Goal: Task Accomplishment & Management: Complete application form

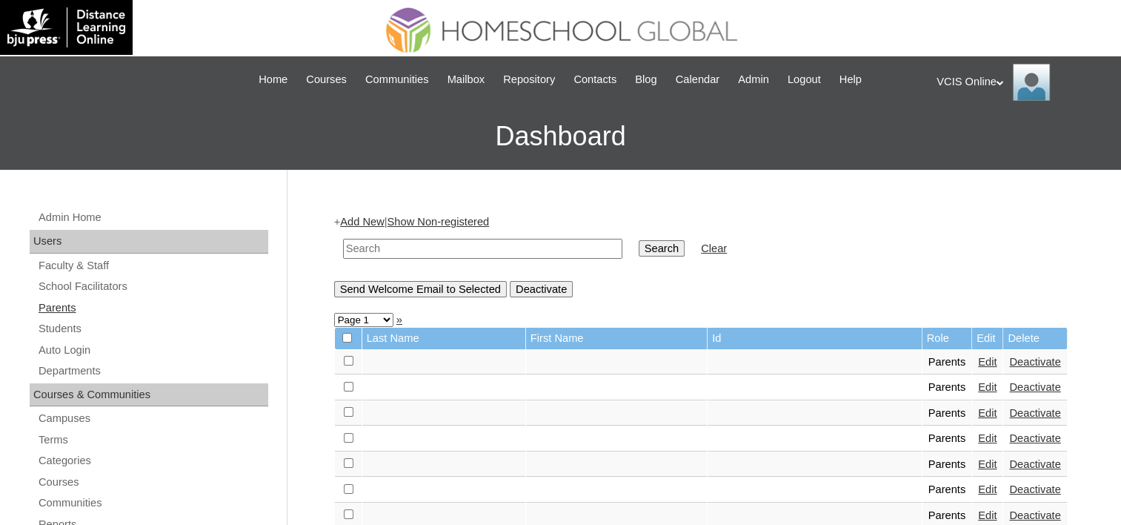
click at [63, 311] on link "Parents" at bounding box center [152, 308] width 231 height 19
click at [350, 220] on link "Add New" at bounding box center [362, 222] width 44 height 12
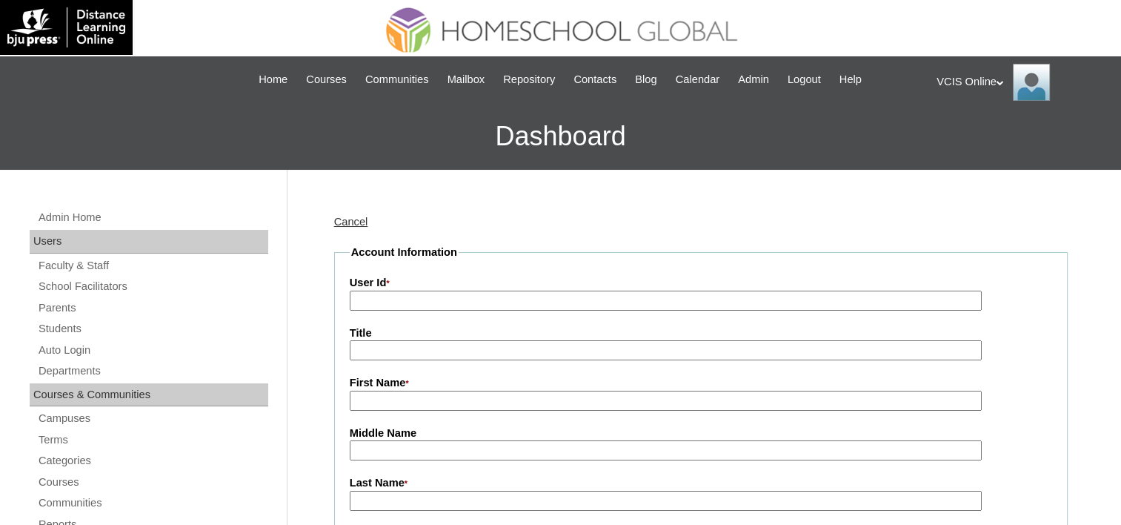
click at [404, 296] on input "User Id *" at bounding box center [666, 301] width 632 height 20
paste input "VCIS021-5A-PA2025"
type input "VCIS021-5A-PA2025"
click at [387, 392] on input "First Name *" at bounding box center [666, 401] width 632 height 20
paste input "Eva Maria Gracia Babaran"
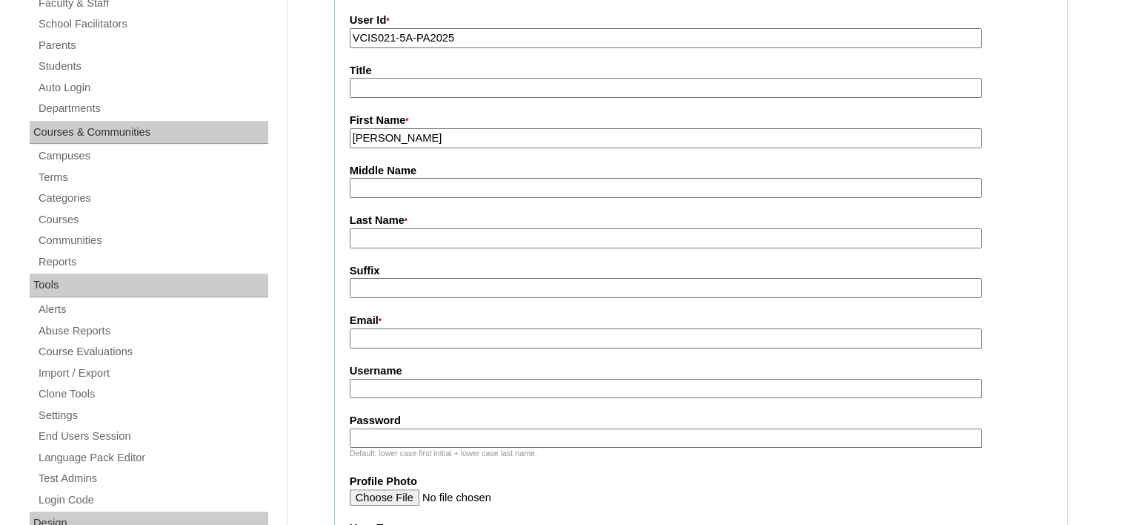
scroll to position [261, 0]
type input "Eva Maria"
click at [421, 179] on input "Middle Name" at bounding box center [666, 189] width 632 height 20
type input "Gracia"
click at [420, 240] on input "Last Name *" at bounding box center [666, 240] width 632 height 20
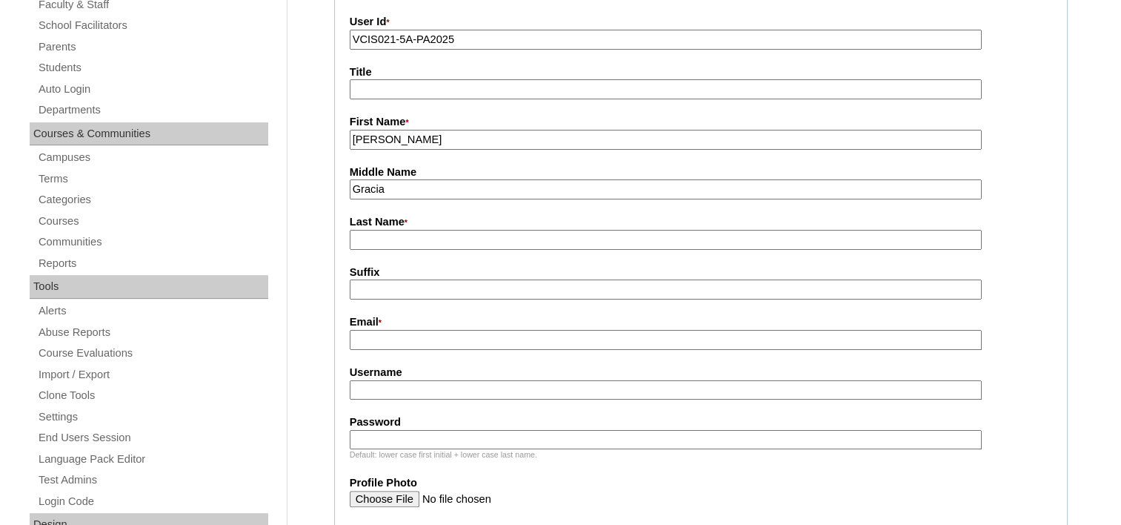
paste input "Eva Maria Gracia Babaran"
click at [436, 236] on input "Babaran" at bounding box center [666, 240] width 632 height 20
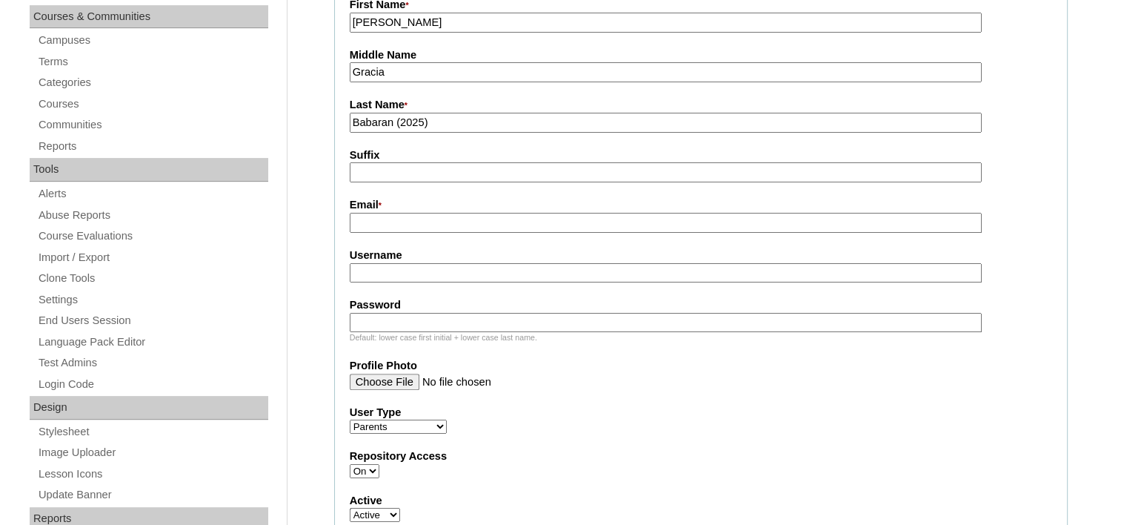
type input "Babaran (2025)"
click at [437, 217] on input "Email *" at bounding box center [666, 223] width 632 height 20
paste input "matthewib@yahoo.com"
type input "matthewib@yahoo.com"
click at [471, 267] on input "Username" at bounding box center [666, 273] width 632 height 20
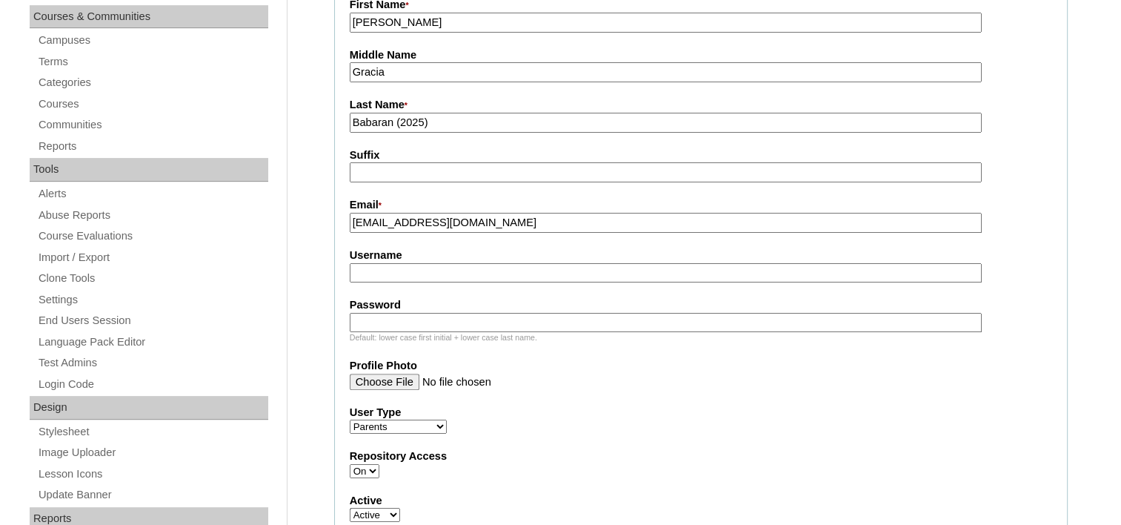
paste input "ebabaran2025"
type input "ebabaran2025"
click at [446, 313] on input "Password" at bounding box center [666, 323] width 632 height 20
paste input "uDmAwm"
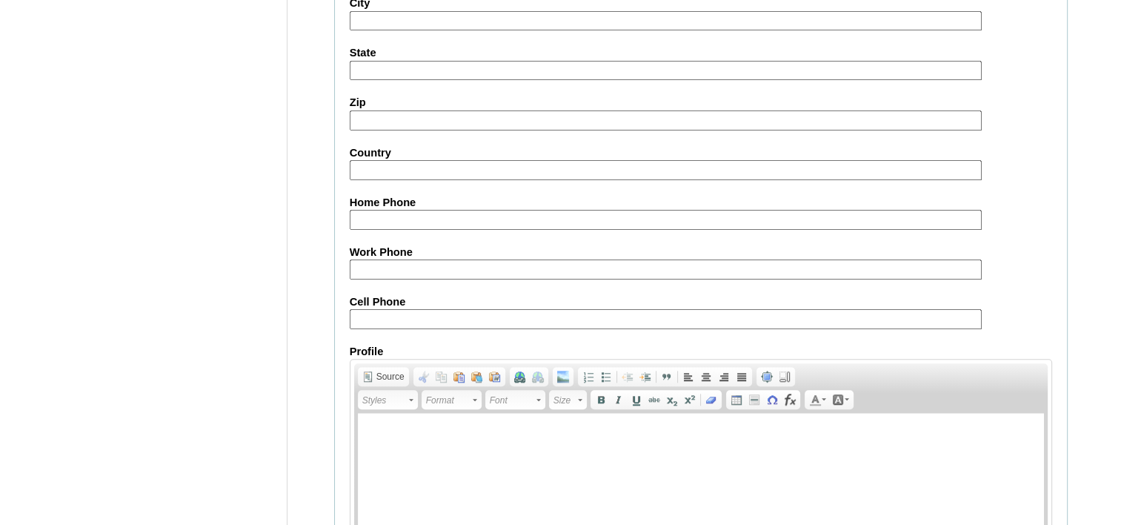
scroll to position [1334, 0]
type input "uDmAwm"
click at [444, 314] on input "Cell Phone" at bounding box center [666, 321] width 632 height 20
paste input "63-9998880957, 9611684821"
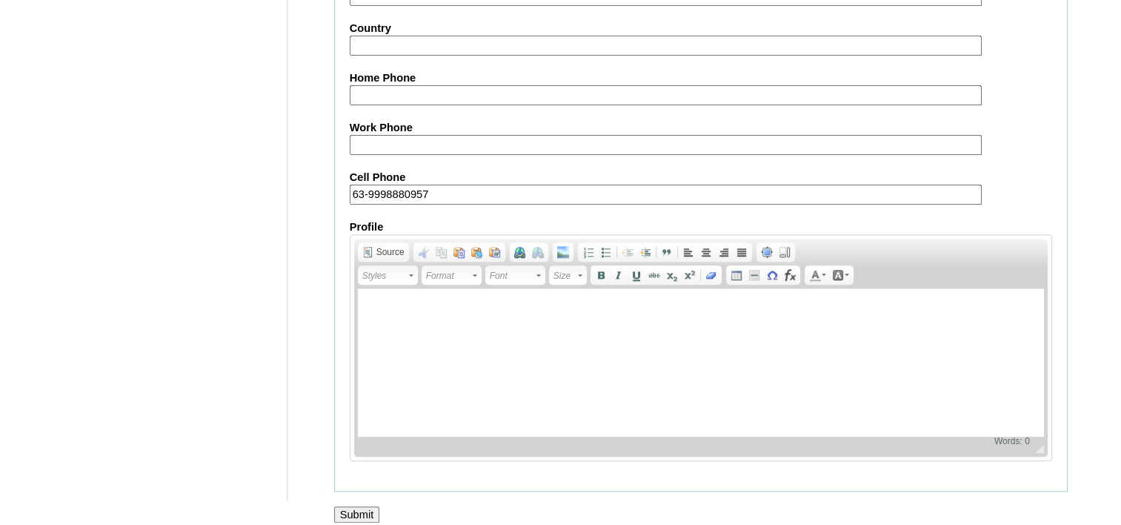
type input "63-9998880957"
drag, startPoint x: 359, startPoint y: 515, endPoint x: 361, endPoint y: 506, distance: 9.2
click at [361, 506] on input "Submit" at bounding box center [357, 514] width 46 height 16
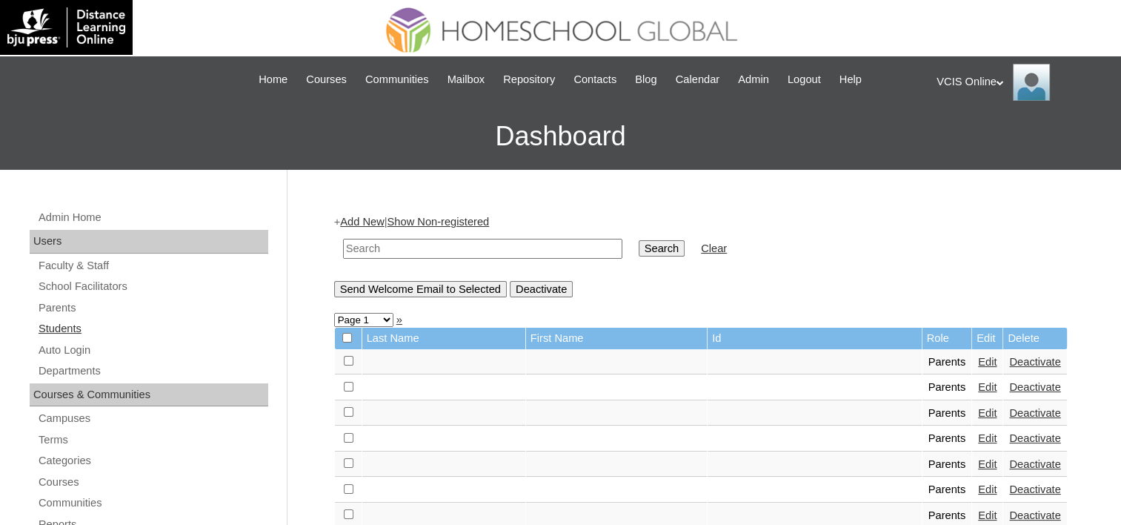
click at [59, 328] on link "Students" at bounding box center [152, 328] width 231 height 19
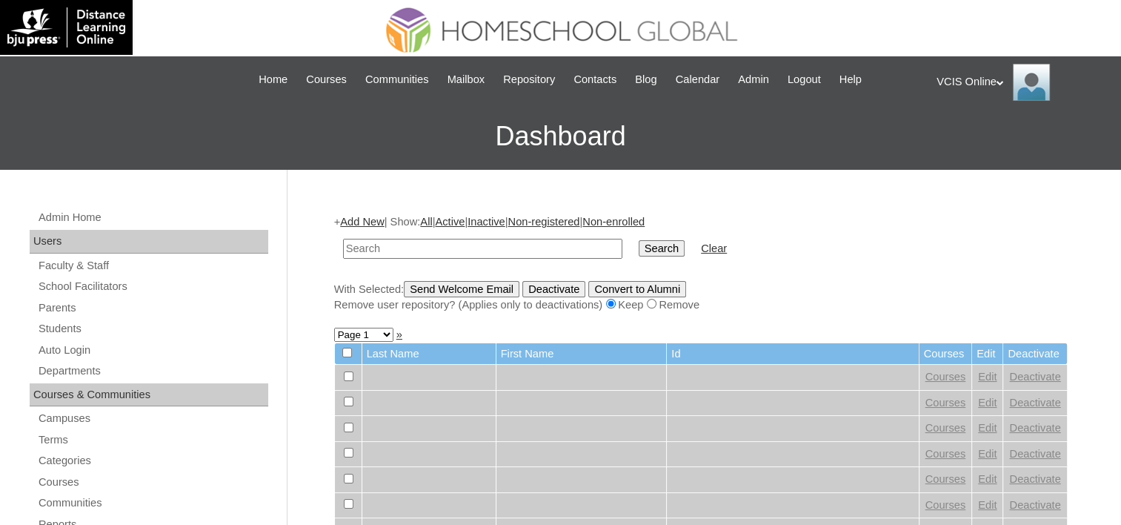
click at [359, 223] on link "Add New" at bounding box center [362, 222] width 44 height 12
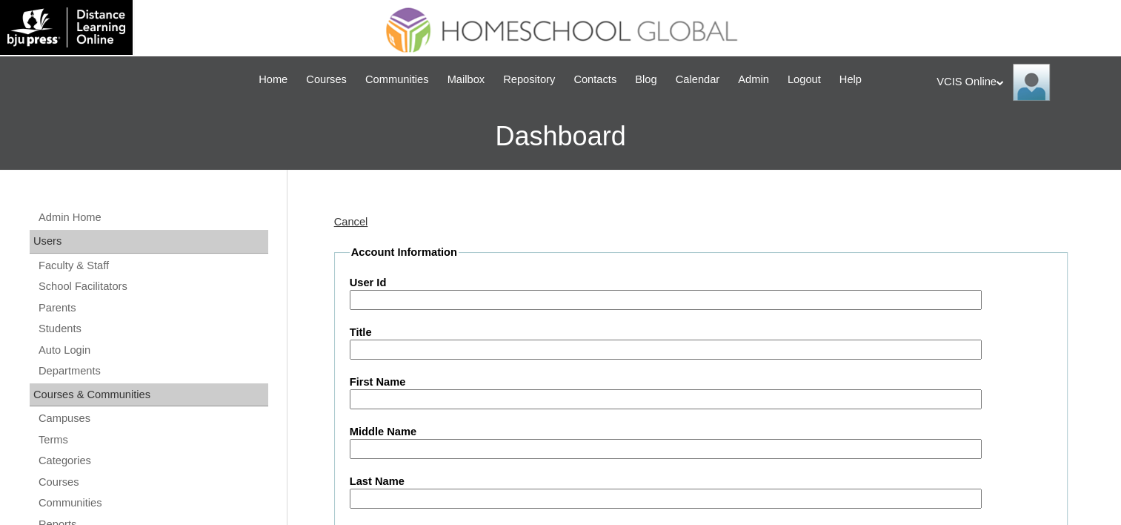
click at [391, 292] on input "User Id" at bounding box center [666, 300] width 632 height 20
paste input "Babaran"
drag, startPoint x: 430, startPoint y: 299, endPoint x: 240, endPoint y: 303, distance: 189.8
paste input "VCIS021-5A-SA2025"
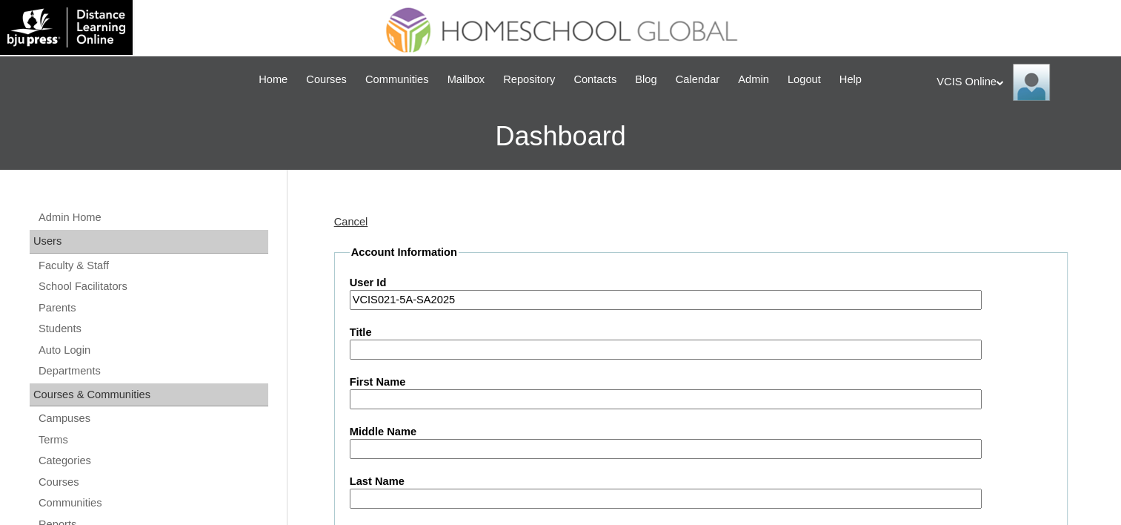
type input "VCIS021-5A-SA2025"
click at [403, 391] on input "First Name" at bounding box center [666, 399] width 632 height 20
paste input "Matthew Isaiah"
type input "Matthew Isaiah"
click at [454, 450] on input "Middle Name" at bounding box center [666, 449] width 632 height 20
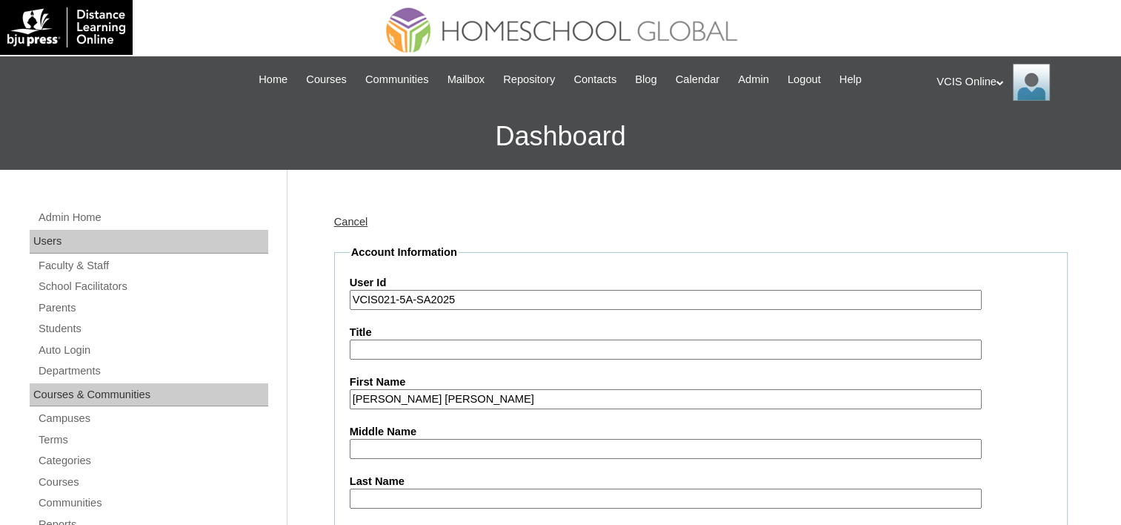
paste input "Inovejas"
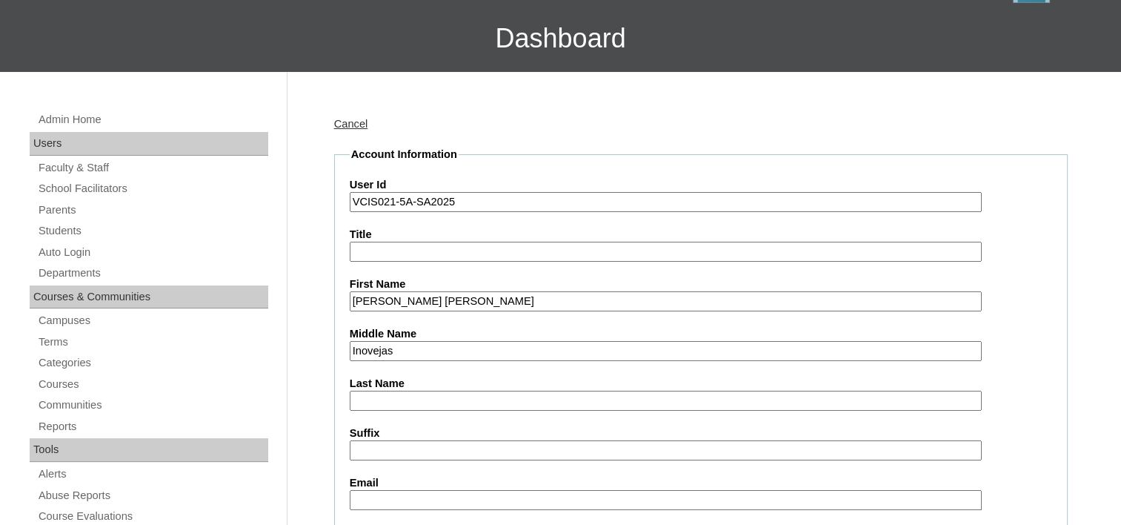
scroll to position [97, 0]
type input "Inovejas"
click at [436, 400] on input "Last Name" at bounding box center [666, 401] width 632 height 20
paste input "Babaran"
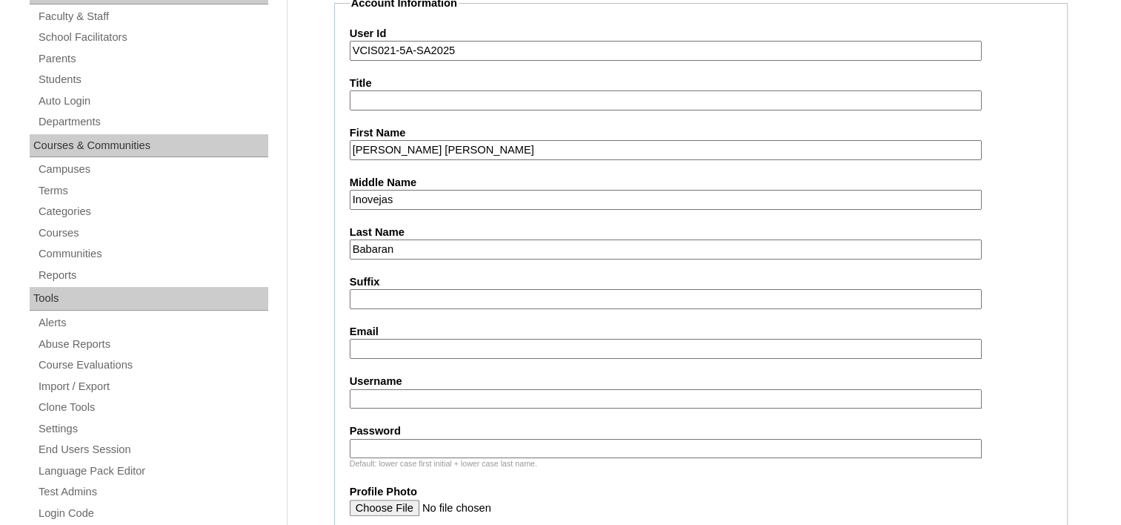
scroll to position [251, 0]
type input "Babaran"
click at [505, 338] on input "Email" at bounding box center [666, 347] width 632 height 20
paste input "matthewib@yahoo.com"
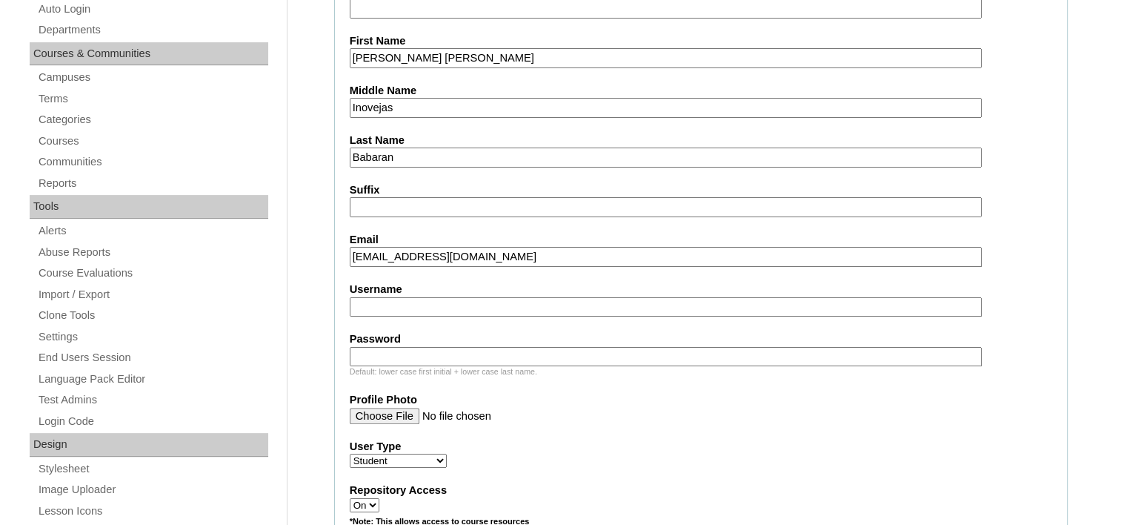
scroll to position [341, 0]
type input "matthewib@yahoo.com"
click at [526, 297] on input "Username" at bounding box center [666, 307] width 632 height 20
paste input "matthew.babaran2025"
type input "matthew.babaran2025"
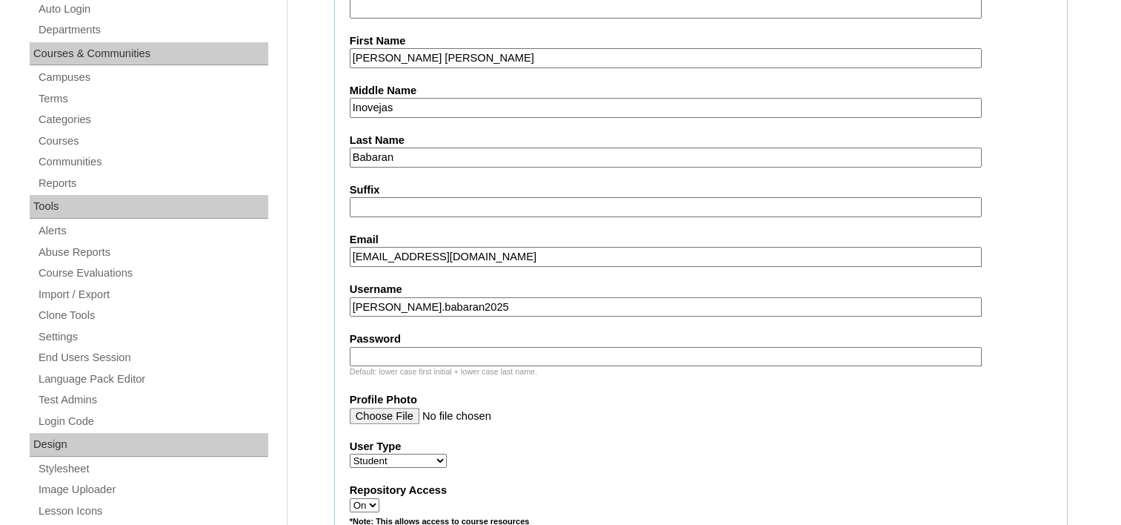
click at [426, 351] on input "Password" at bounding box center [666, 357] width 632 height 20
paste input "PruLHU"
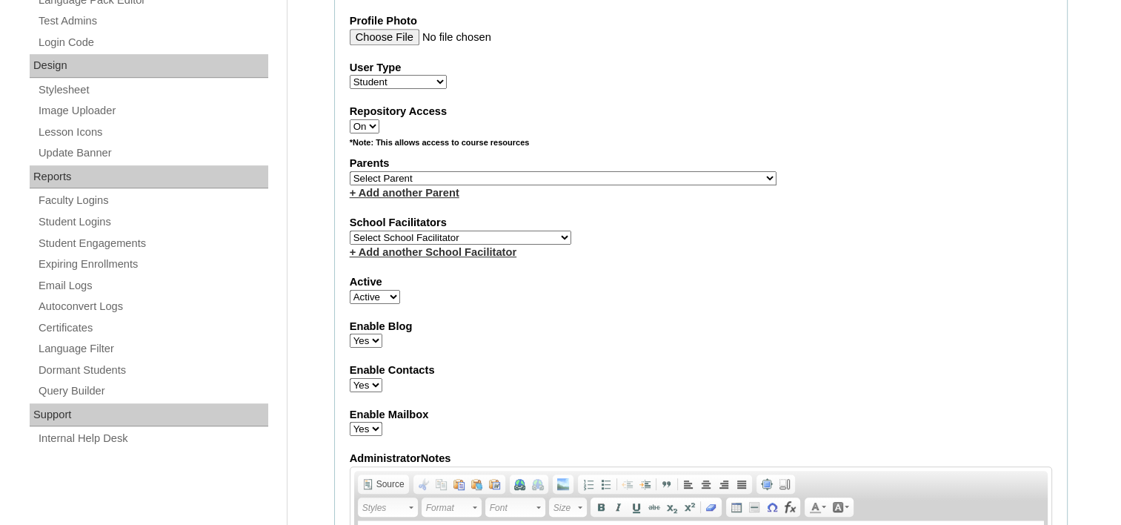
scroll to position [719, 0]
type input "PruLHU"
click at [554, 172] on select "Select Parent , , , , , , , , , , , , , , , , , , , , , , , , , , , , , , , , ,…" at bounding box center [563, 179] width 427 height 14
select select "43110"
click at [350, 172] on select "Select Parent , , , , , , , , , , , , , , , , , , , , , , , , , , , , , , , , ,…" at bounding box center [563, 179] width 427 height 14
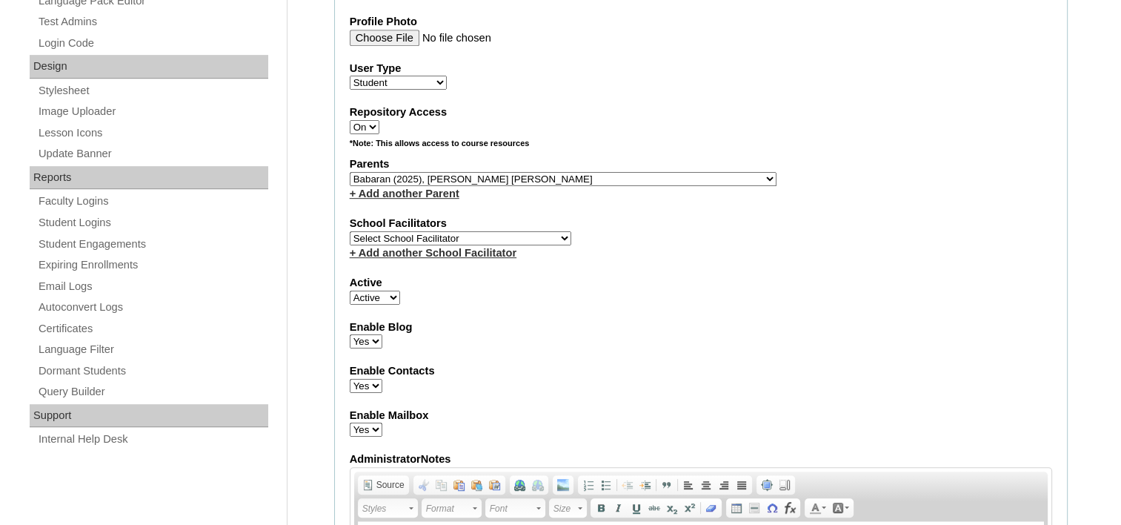
click at [511, 231] on select "Select School Facilitator Norman Añain Ruffa Abadijas Mary Abella Gloryfe Abion…" at bounding box center [461, 238] width 222 height 14
select select "42229"
click at [350, 231] on select "Select School Facilitator Norman Añain Ruffa Abadijas Mary Abella Gloryfe Abion…" at bounding box center [461, 238] width 222 height 14
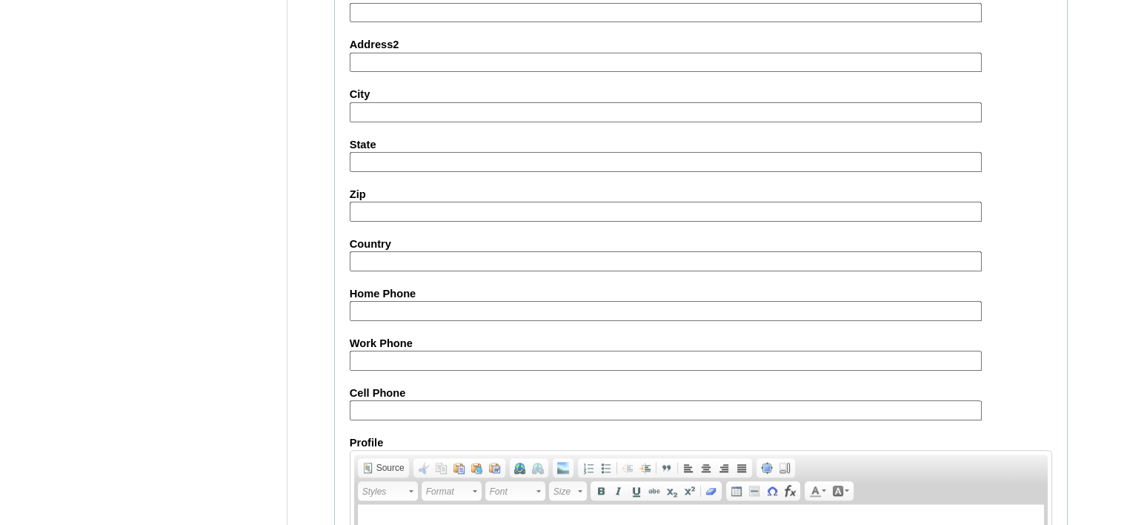
scroll to position [1500, 0]
click at [439, 400] on input "Cell Phone" at bounding box center [666, 410] width 632 height 20
paste input "63-9998880957, 9611684821"
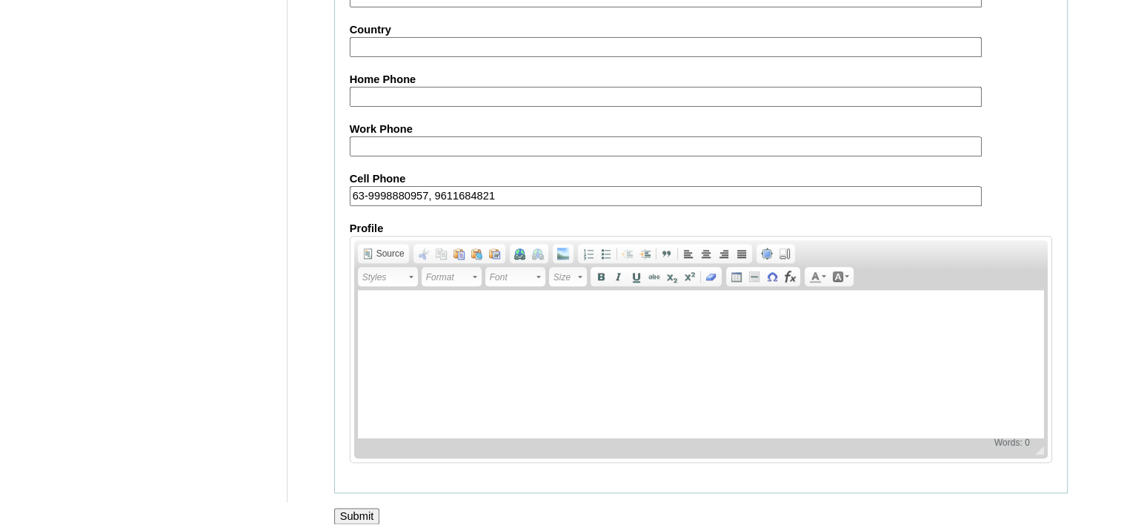
type input "63-9998880957, 9611684821"
click at [369, 508] on input "Submit" at bounding box center [357, 516] width 46 height 16
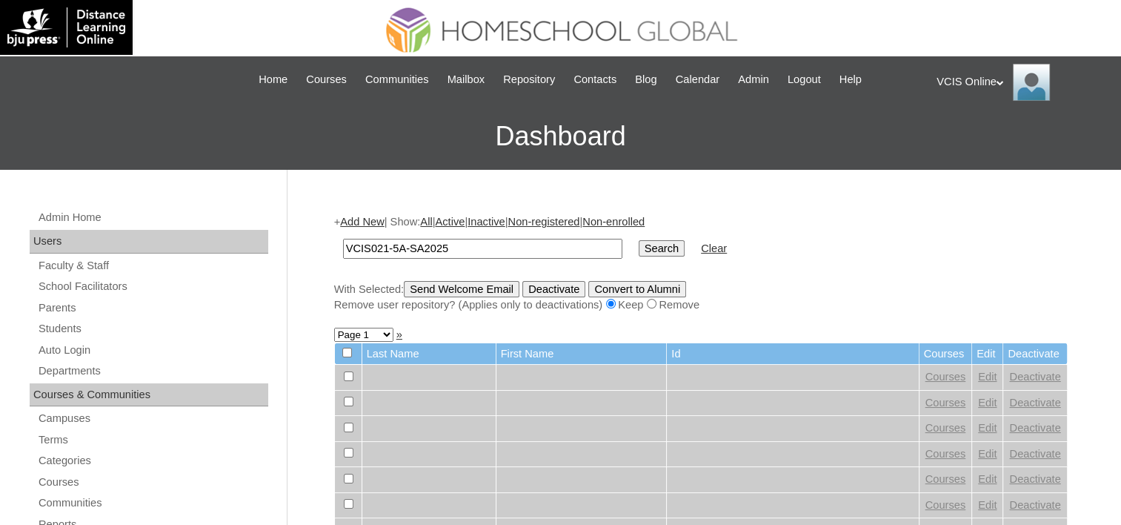
type input "VCIS021-5A-SA2025"
click at [639, 253] on input "Search" at bounding box center [662, 248] width 46 height 16
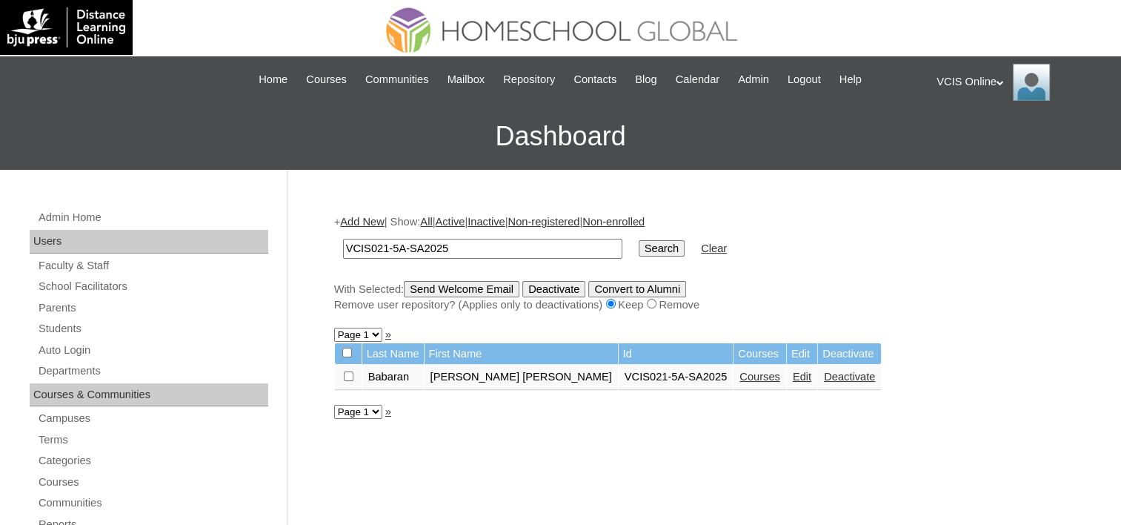
click at [740, 377] on link "Courses" at bounding box center [760, 377] width 41 height 12
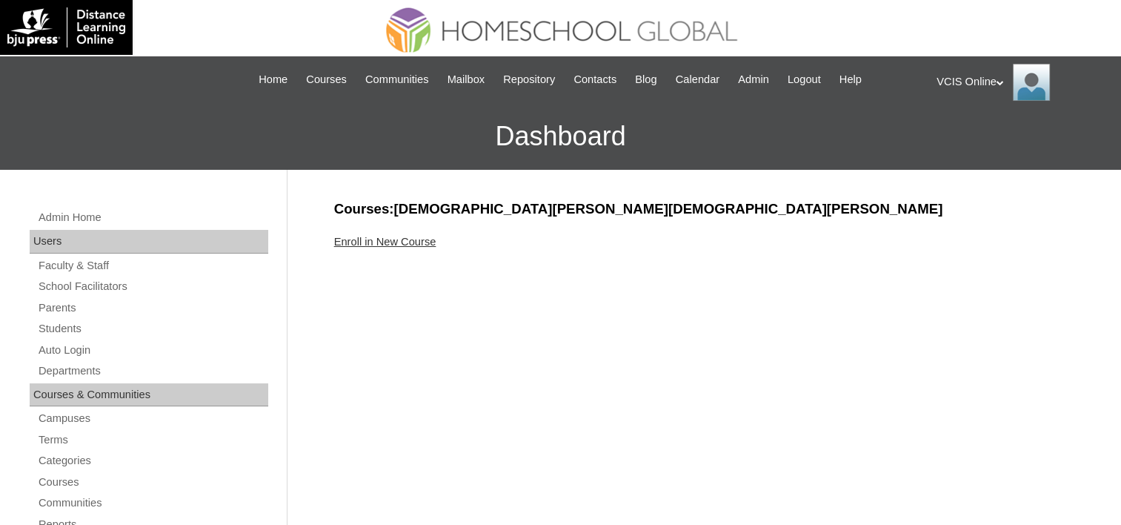
click at [388, 240] on link "Enroll in New Course" at bounding box center [385, 242] width 102 height 12
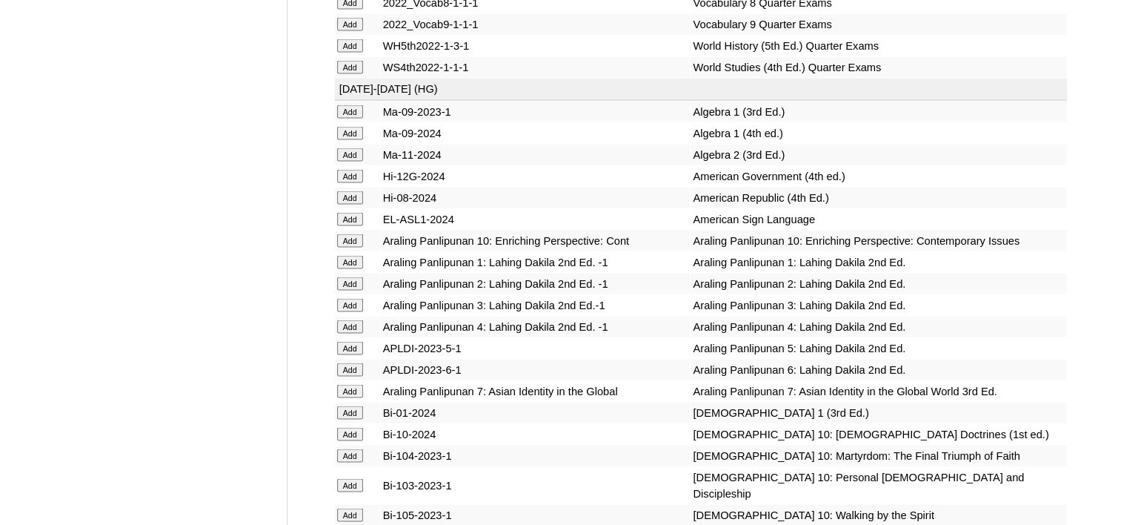
scroll to position [2867, 0]
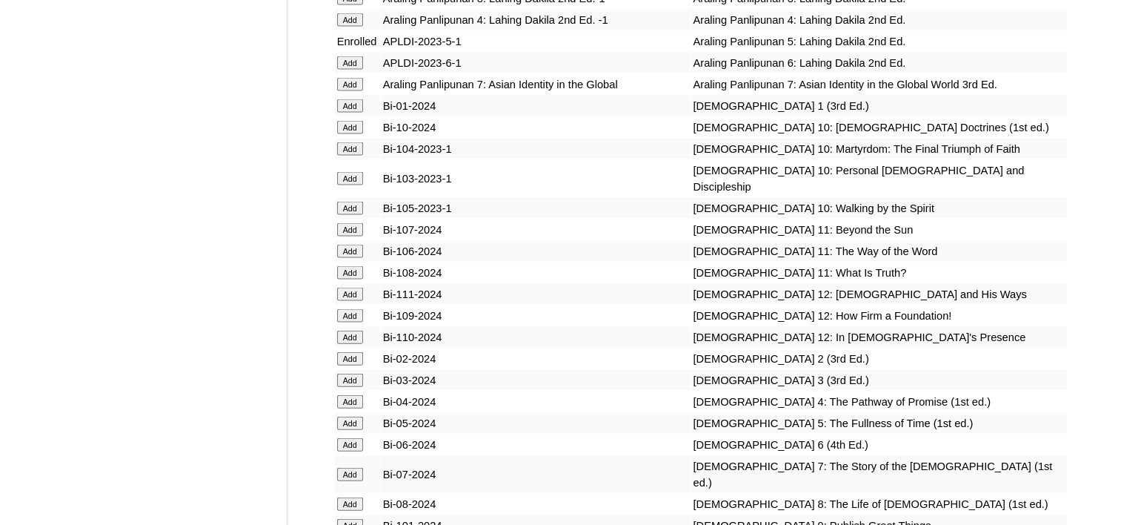
scroll to position [3175, 0]
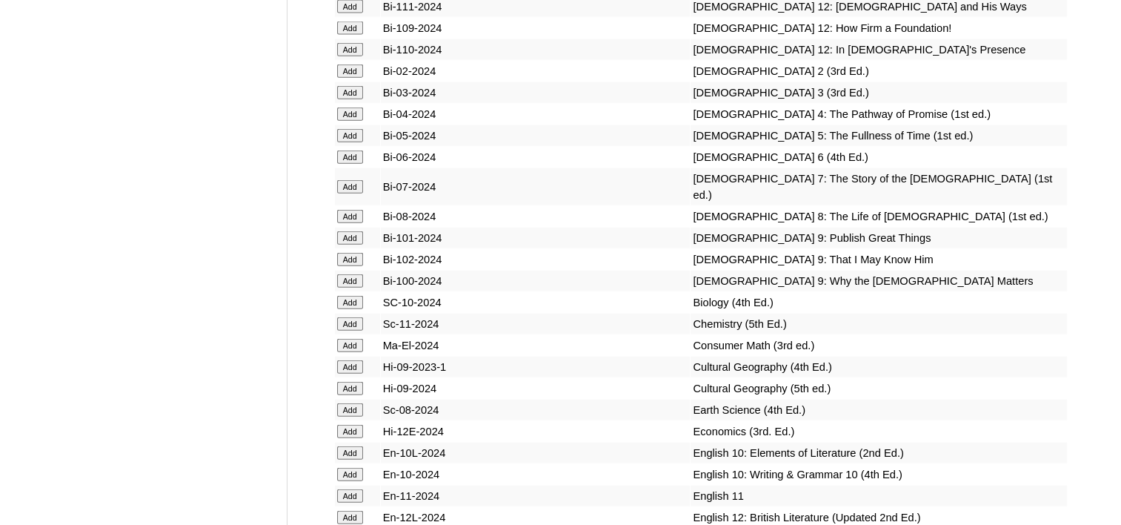
scroll to position [3466, 0]
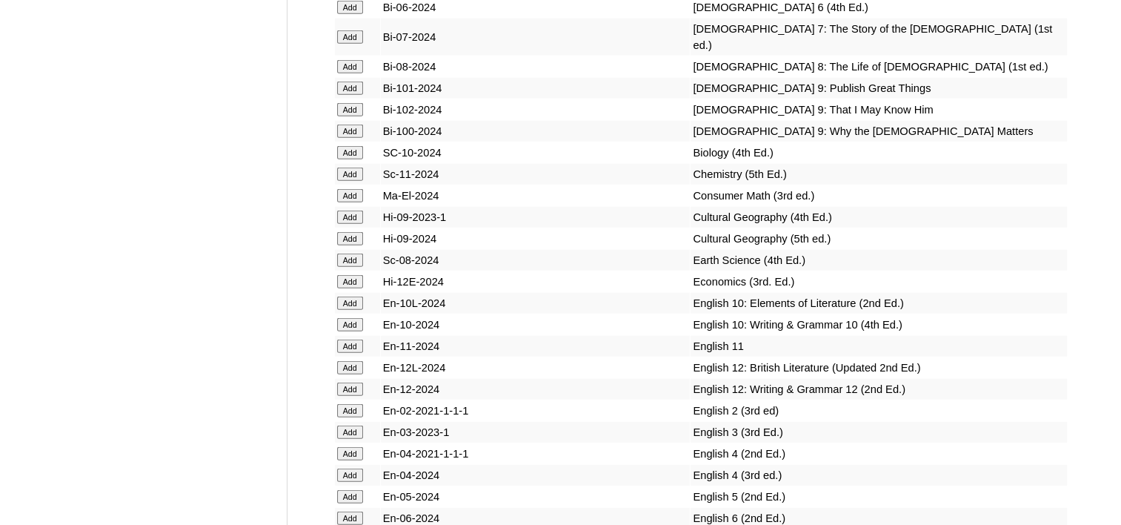
scroll to position [3616, 0]
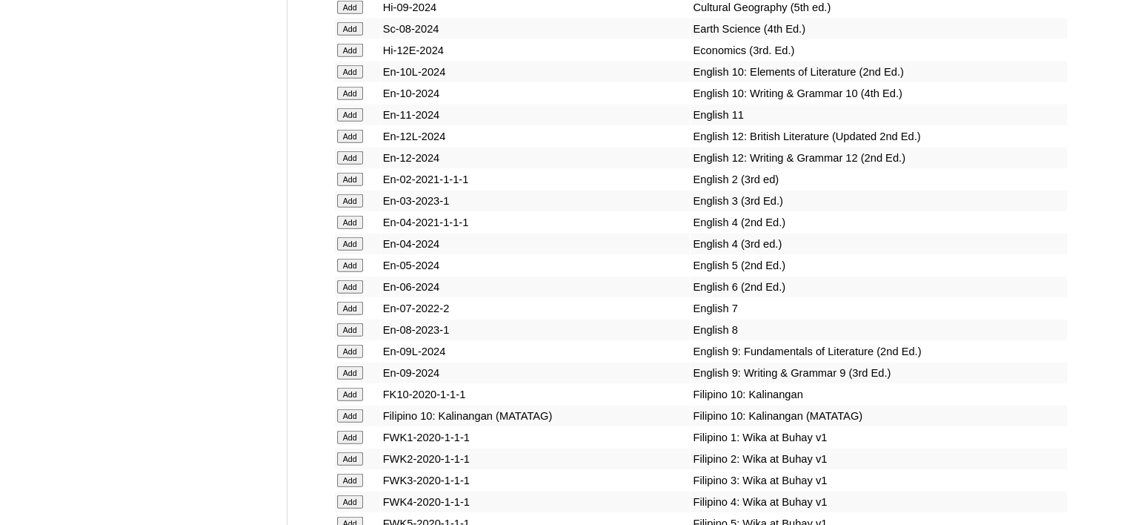
scroll to position [3848, 0]
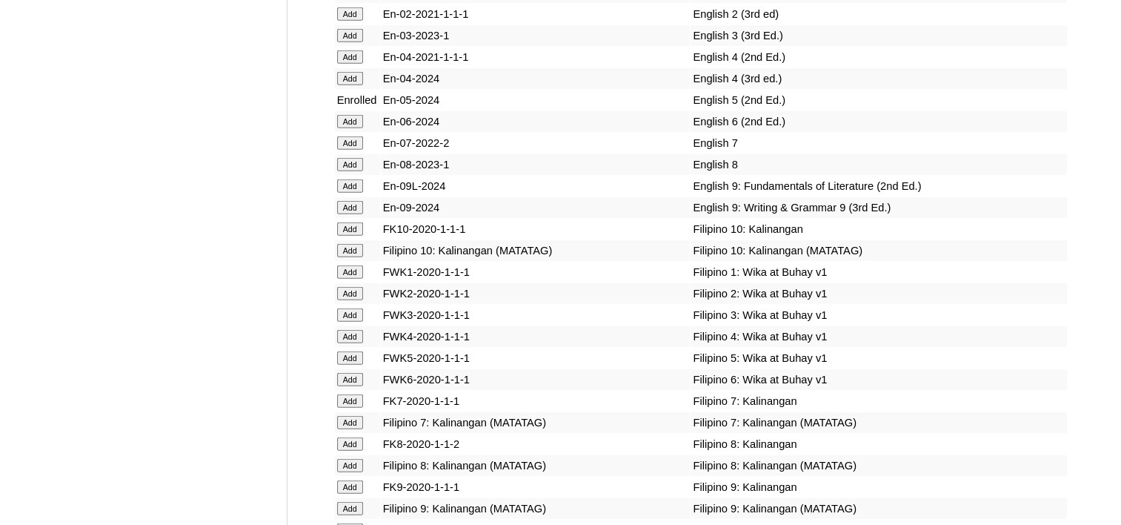
scroll to position [4010, 0]
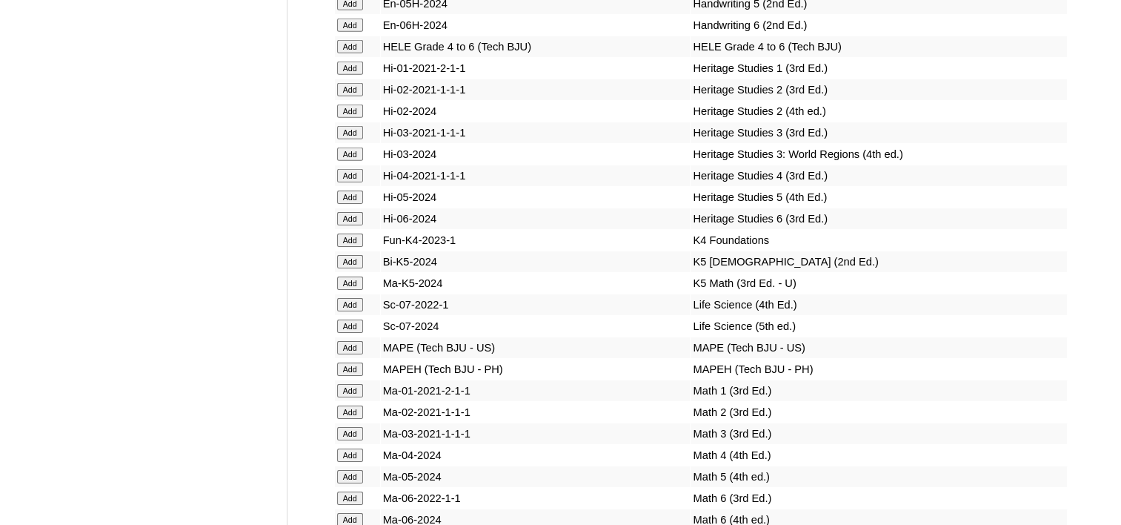
scroll to position [4726, 0]
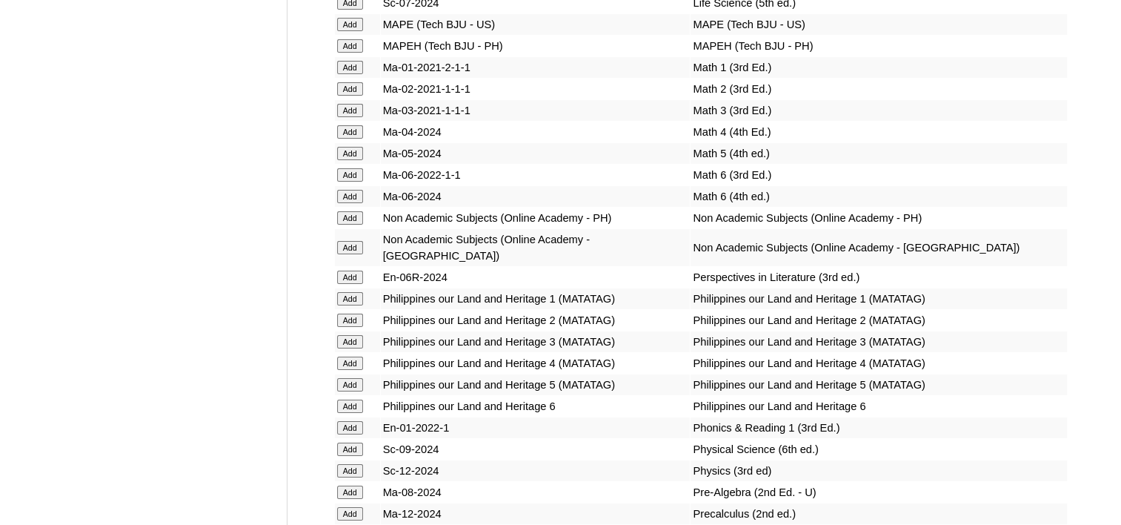
scroll to position [5051, 0]
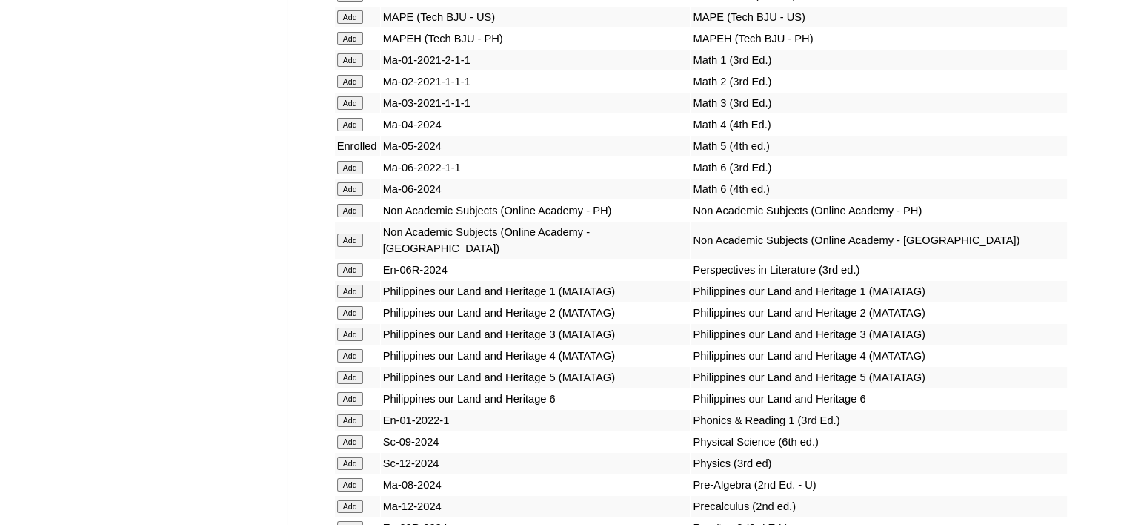
scroll to position [5060, 0]
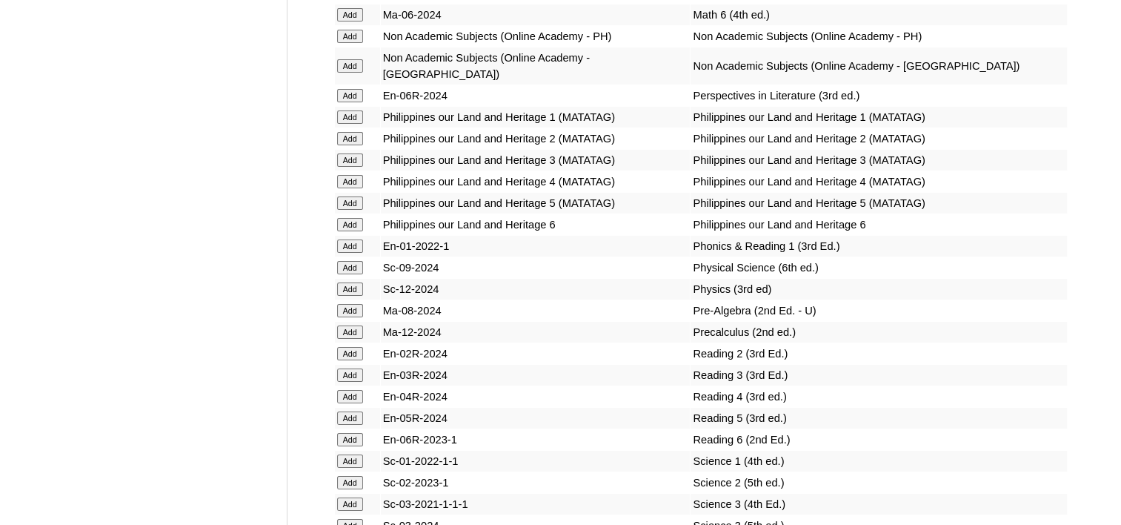
scroll to position [5238, 0]
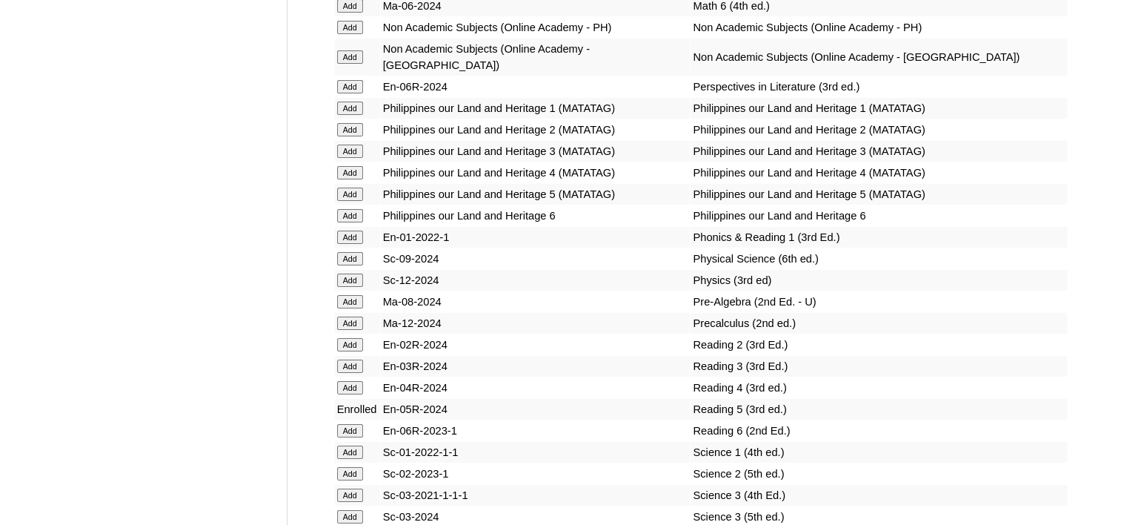
scroll to position [5241, 0]
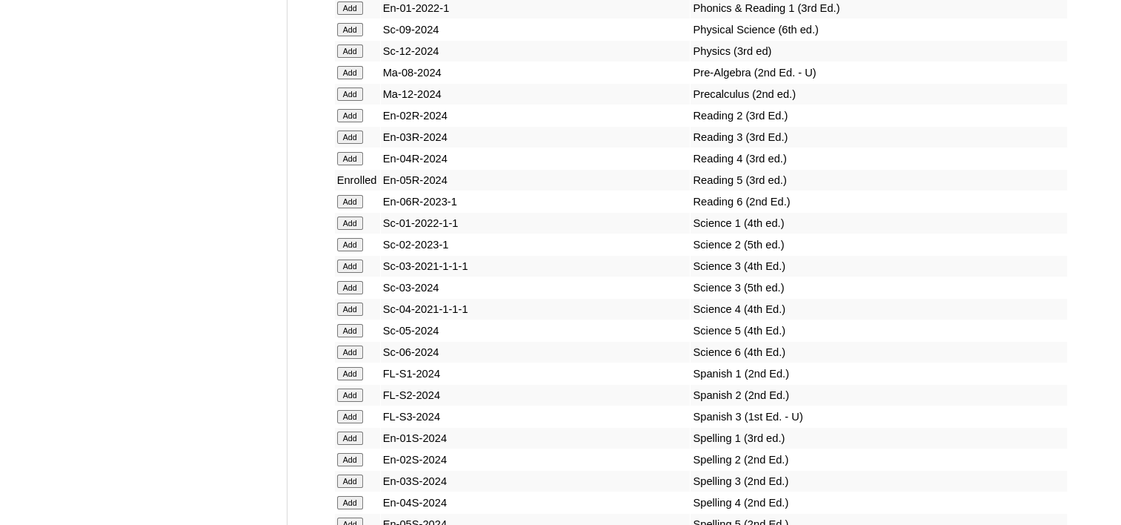
scroll to position [5472, 0]
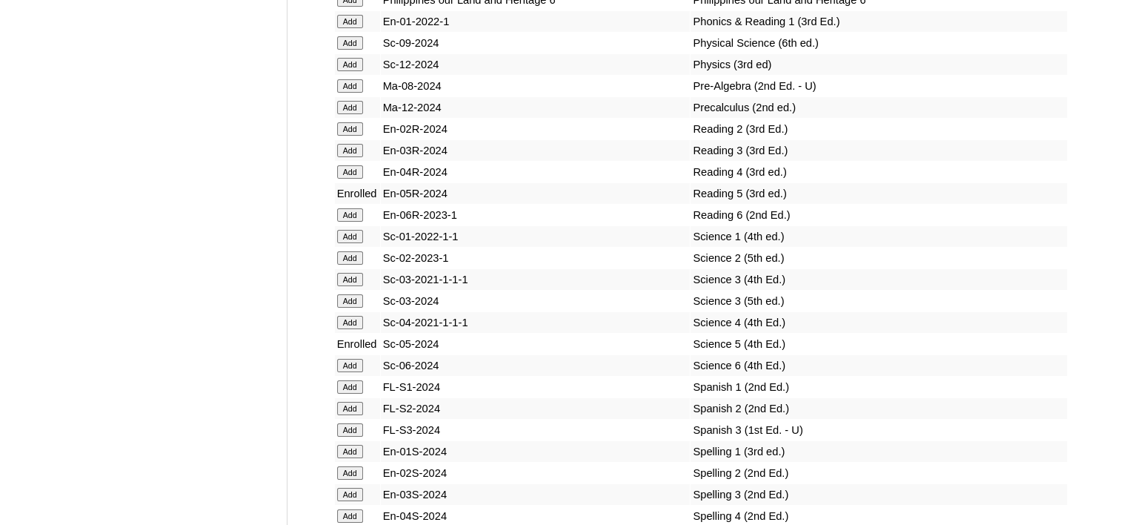
scroll to position [5441, 0]
